Goal: Obtain resource: Download file/media

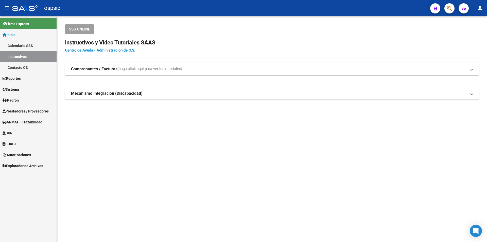
click at [76, 70] on strong "Comprobantes / Facturas" at bounding box center [94, 69] width 46 height 6
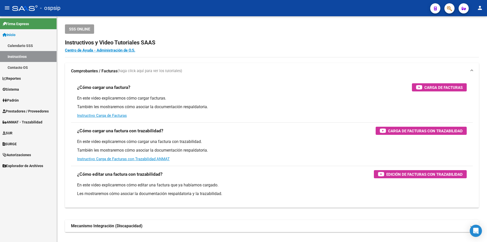
click at [28, 87] on link "Sistema" at bounding box center [28, 89] width 57 height 11
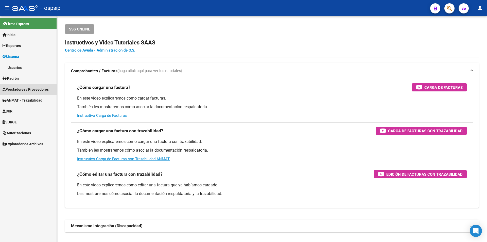
click at [28, 87] on span "Prestadores / Proveedores" at bounding box center [26, 89] width 46 height 6
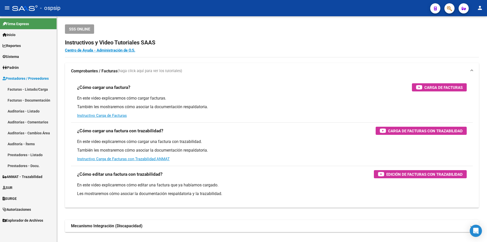
click at [31, 93] on link "Facturas - Listado/Carga" at bounding box center [28, 89] width 57 height 11
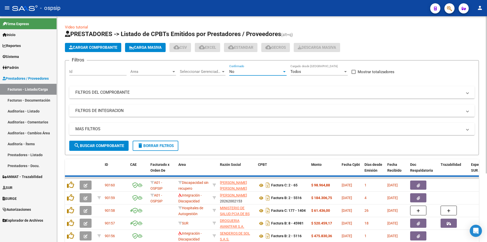
click at [248, 69] on div "No" at bounding box center [255, 71] width 53 height 5
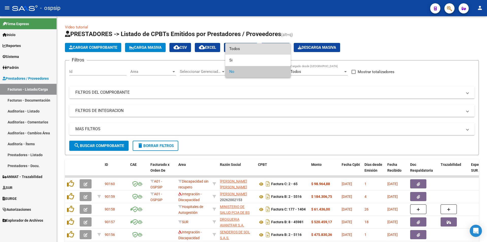
click at [250, 46] on span "Todos" at bounding box center [257, 48] width 57 height 11
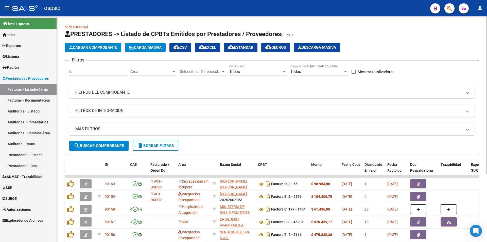
click at [94, 93] on mat-panel-title "FILTROS DEL COMPROBANTE" at bounding box center [268, 93] width 387 height 6
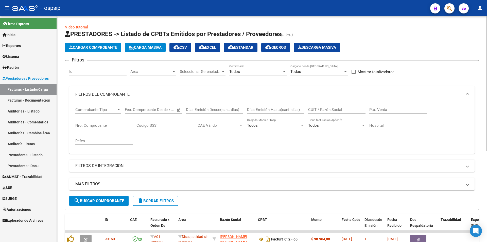
click at [99, 127] on input "Nro. Comprobante" at bounding box center [103, 125] width 57 height 5
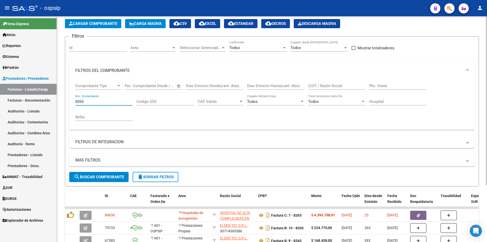
scroll to position [51, 0]
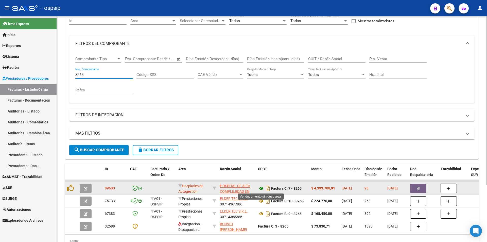
type input "8265"
click at [262, 185] on icon at bounding box center [261, 188] width 7 height 6
click at [417, 187] on icon "button" at bounding box center [418, 188] width 3 height 4
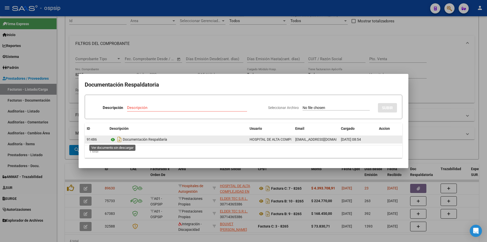
click at [113, 140] on icon at bounding box center [113, 139] width 7 height 6
